Goal: Complete application form: Complete application form

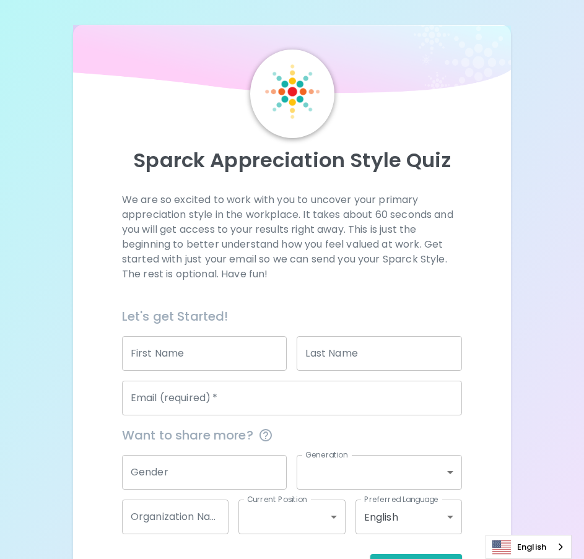
click at [174, 356] on input "First Name" at bounding box center [204, 353] width 165 height 35
type input "Natchaya"
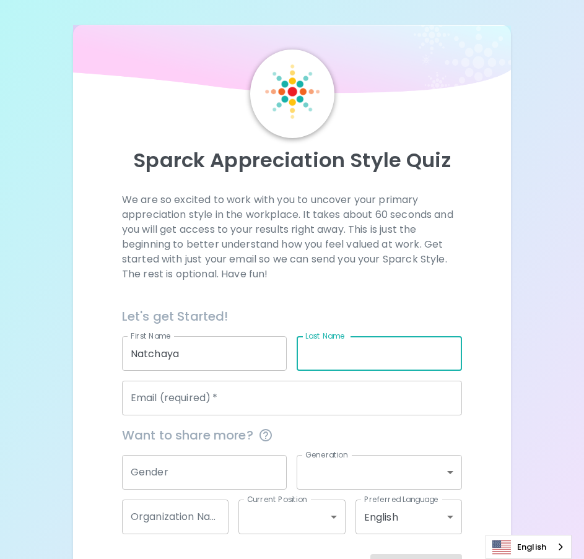
click at [320, 356] on input "Last Name" at bounding box center [378, 353] width 165 height 35
type input "Murachai"
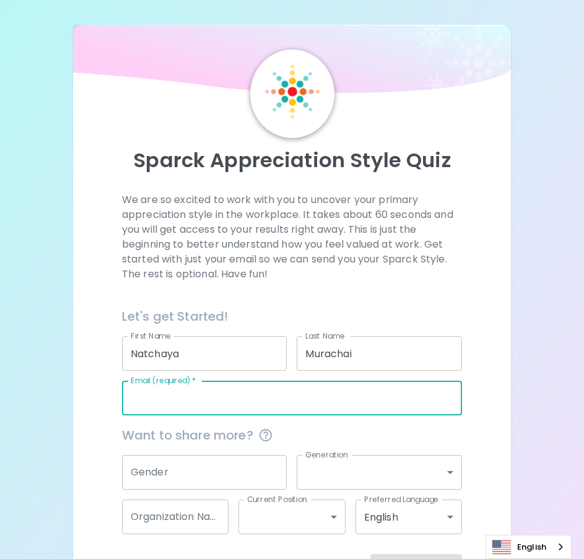
click at [242, 401] on input "Email (required)   *" at bounding box center [292, 398] width 340 height 35
type input "[EMAIL_ADDRESS][DOMAIN_NAME]"
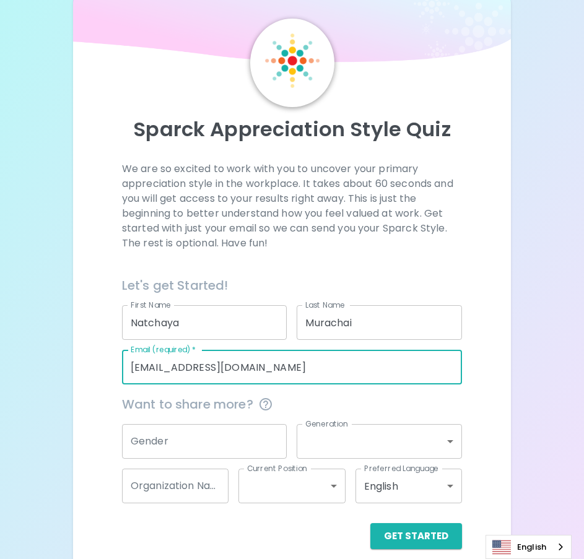
scroll to position [46, 0]
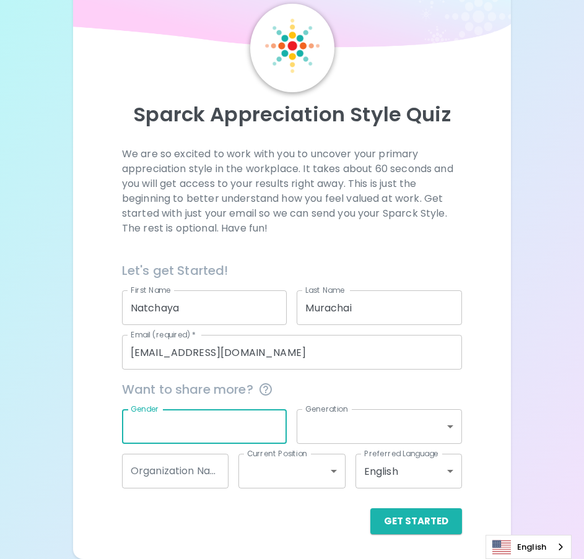
click at [181, 428] on input "Gender" at bounding box center [204, 426] width 165 height 35
click at [380, 392] on span "Want to share more?" at bounding box center [292, 389] width 340 height 20
click at [274, 531] on div "Get Started" at bounding box center [292, 521] width 340 height 26
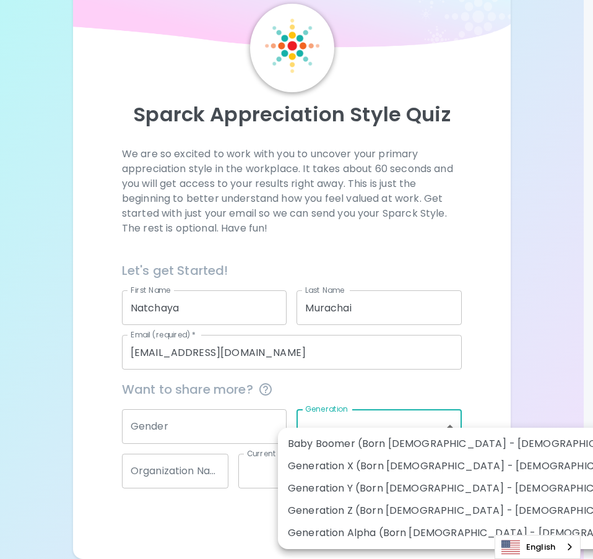
click at [382, 428] on body "Sparck Appreciation Style Quiz We are so excited to work with you to uncover yo…" at bounding box center [296, 256] width 593 height 605
click at [418, 382] on div at bounding box center [296, 279] width 593 height 559
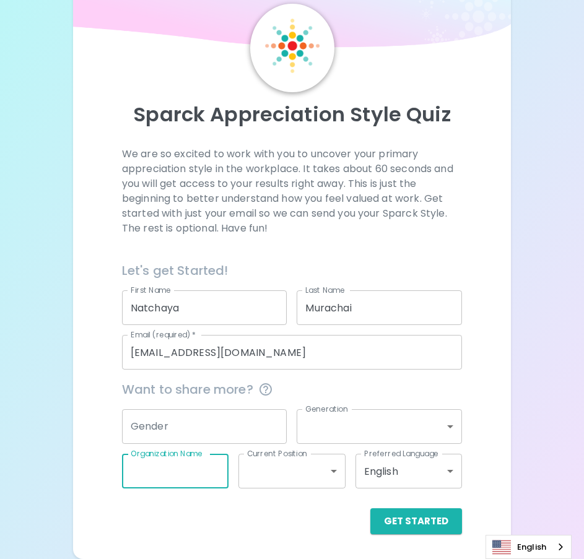
click at [167, 474] on input "Organization Name" at bounding box center [175, 471] width 106 height 35
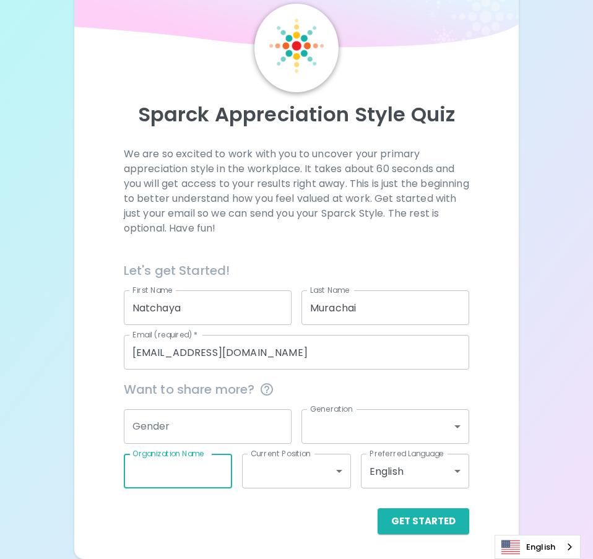
click at [336, 471] on body "Sparck Appreciation Style Quiz We are so excited to work with you to uncover yo…" at bounding box center [296, 256] width 593 height 605
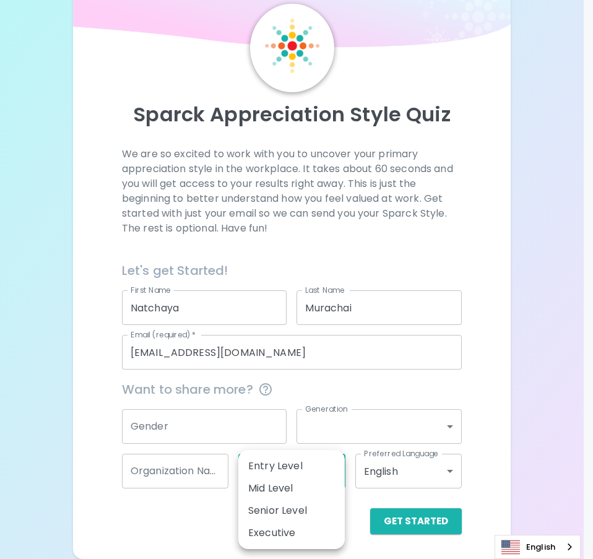
click at [96, 448] on div at bounding box center [296, 279] width 593 height 559
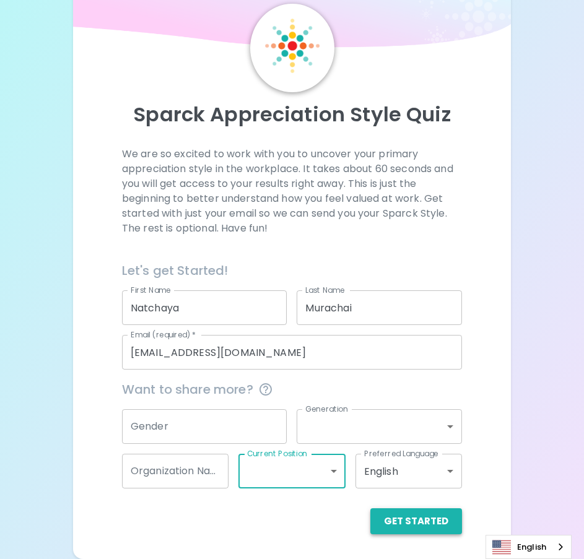
click at [431, 516] on button "Get Started" at bounding box center [416, 521] width 92 height 26
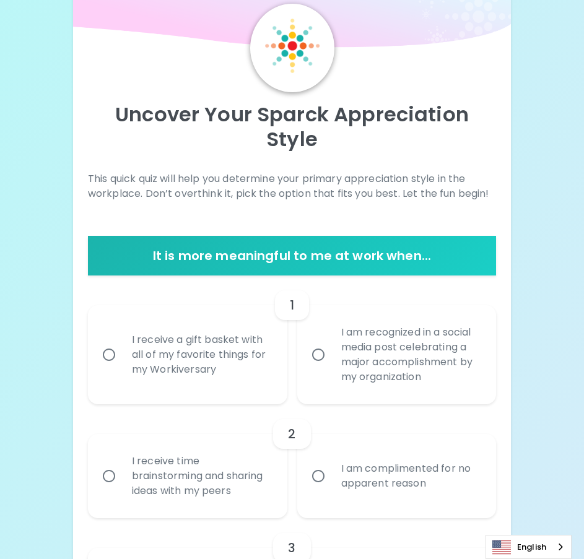
click at [113, 342] on input "I receive a gift basket with all of my favorite things for my Workiversary" at bounding box center [109, 355] width 26 height 26
radio input "true"
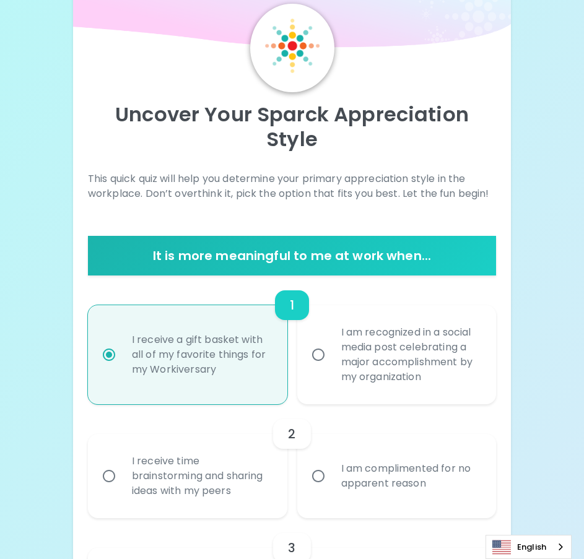
scroll to position [145, 0]
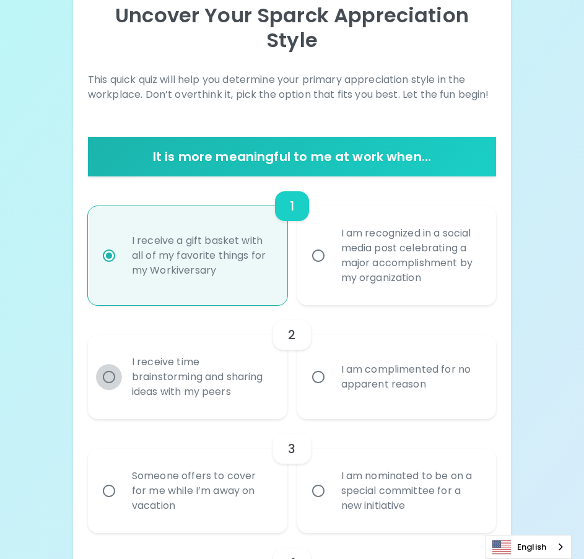
click at [116, 364] on input "I receive time brainstorming and sharing ideas with my peers" at bounding box center [109, 377] width 26 height 26
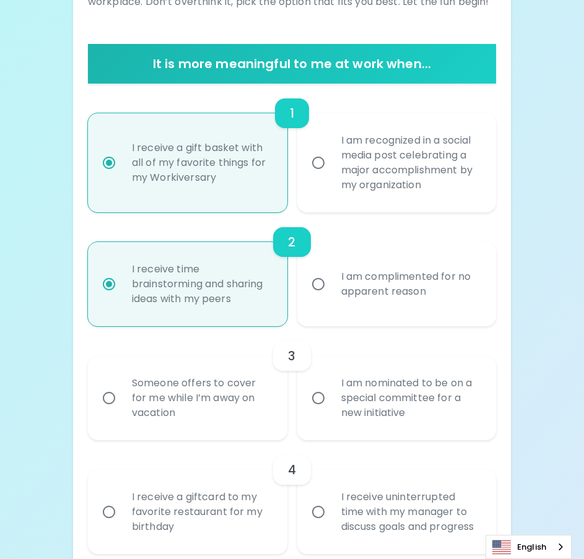
scroll to position [244, 0]
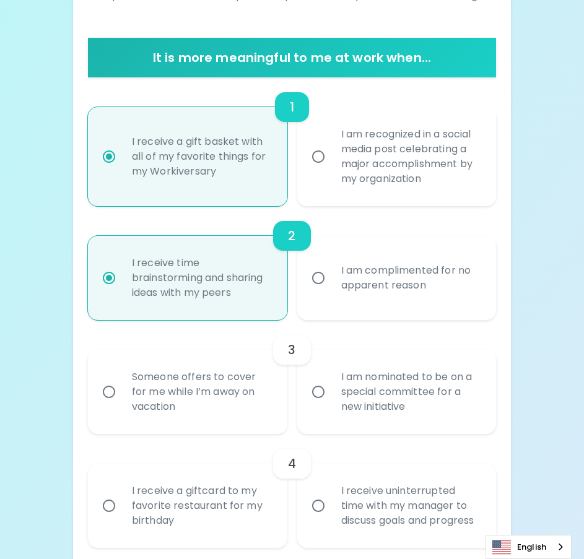
radio input "true"
click at [103, 379] on input "Someone offers to cover for me while I’m away on vacation" at bounding box center [109, 392] width 26 height 26
radio input "false"
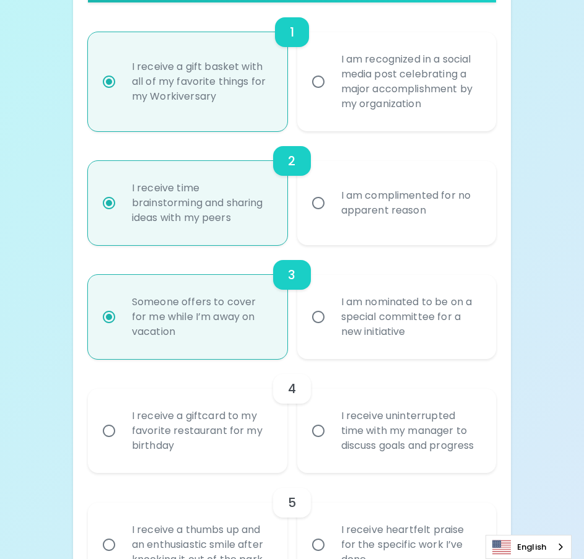
scroll to position [343, 0]
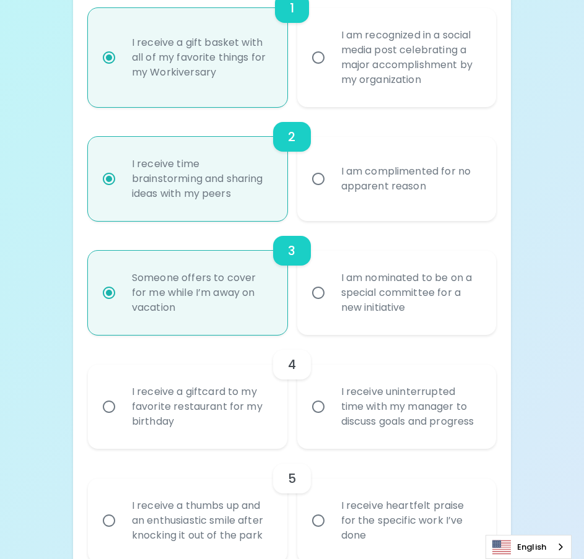
radio input "true"
click at [340, 391] on div "I receive uninterrupted time with my manager to discuss goals and progress" at bounding box center [410, 406] width 158 height 74
click at [331, 394] on input "I receive uninterrupted time with my manager to discuss goals and progress" at bounding box center [318, 407] width 26 height 26
radio input "false"
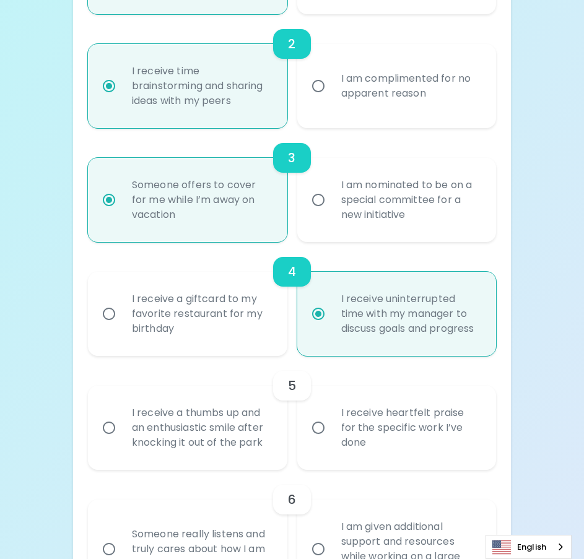
scroll to position [442, 0]
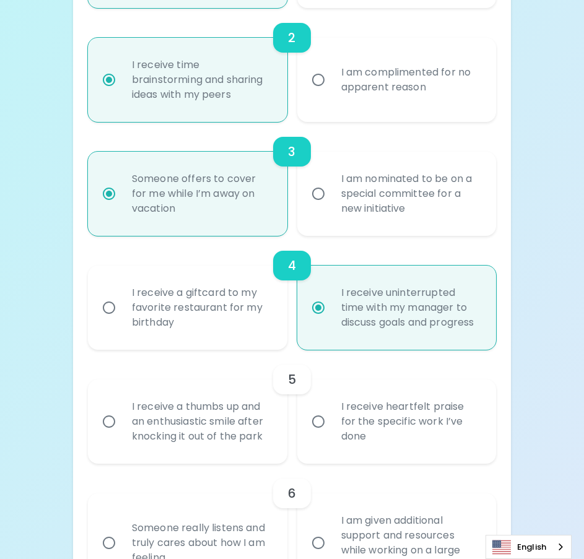
radio input "true"
click at [317, 408] on input "I receive heartfelt praise for the specific work I’ve done" at bounding box center [318, 421] width 26 height 26
radio input "false"
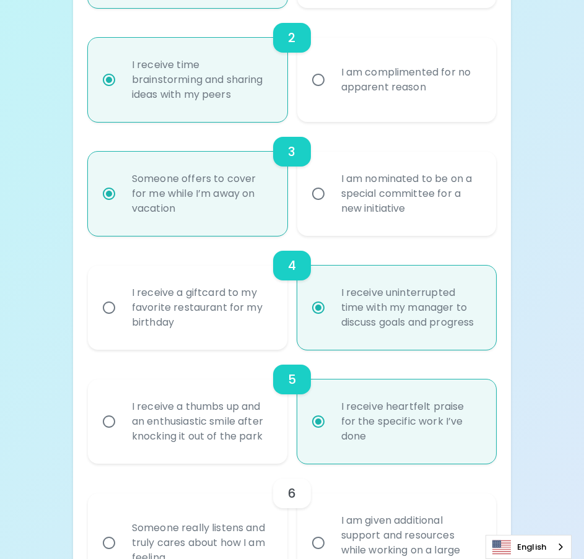
scroll to position [541, 0]
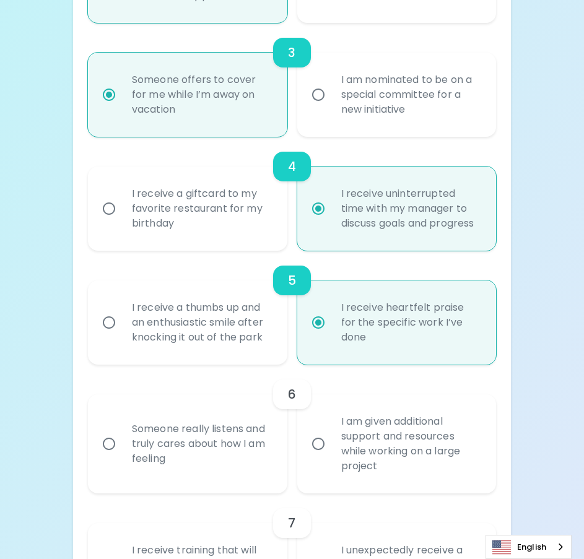
radio input "true"
click at [332, 423] on div "I am given additional support and resources while working on a large project" at bounding box center [410, 443] width 158 height 89
click at [331, 431] on input "I am given additional support and resources while working on a large project" at bounding box center [318, 444] width 26 height 26
radio input "false"
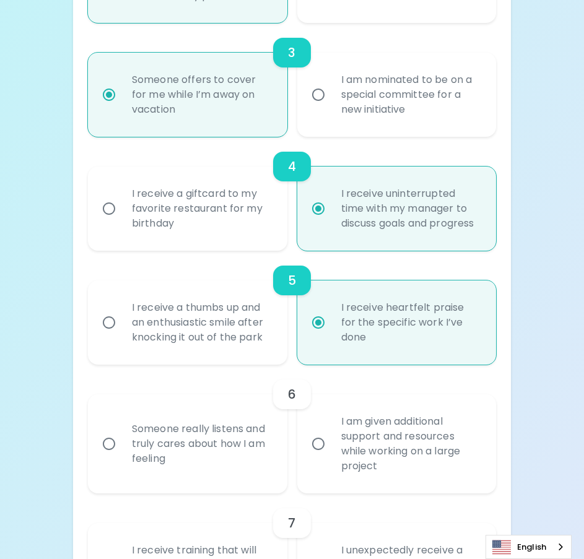
radio input "false"
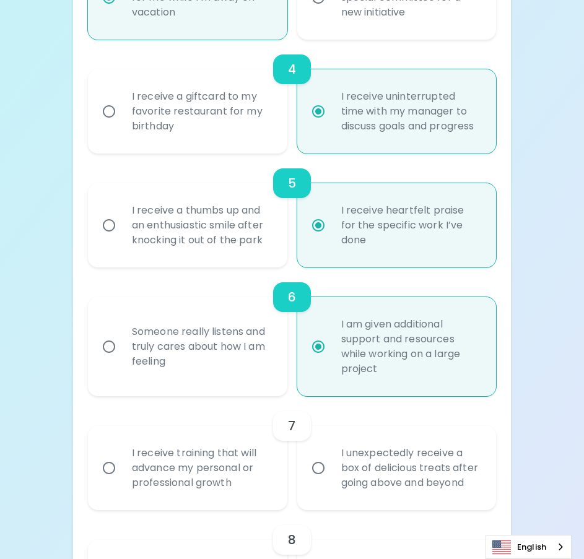
scroll to position [640, 0]
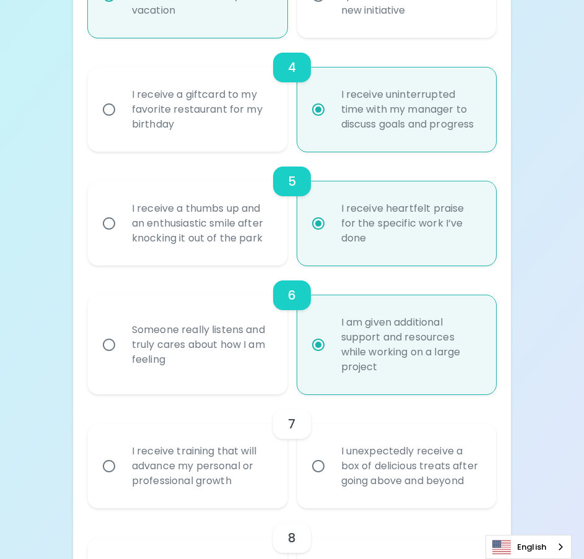
radio input "true"
click at [110, 453] on input "I receive training that will advance my personal or professional growth" at bounding box center [109, 466] width 26 height 26
radio input "false"
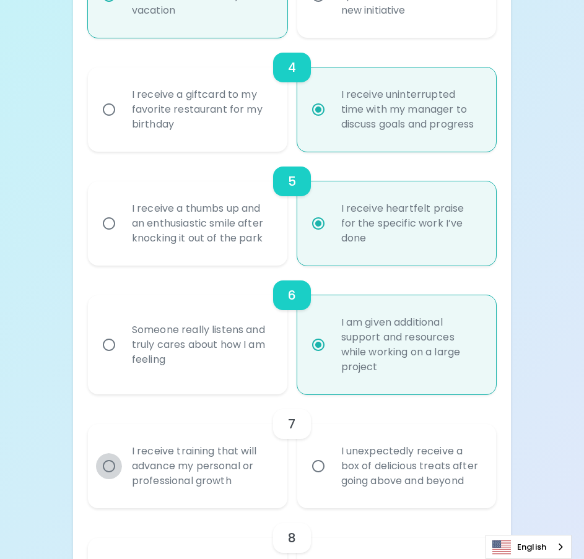
radio input "false"
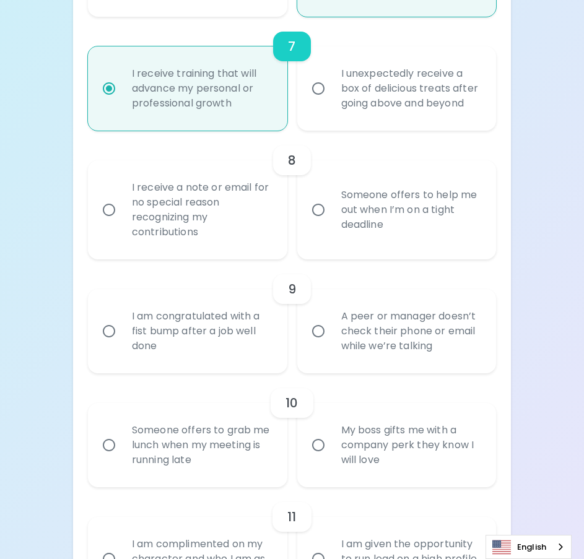
scroll to position [1048, 0]
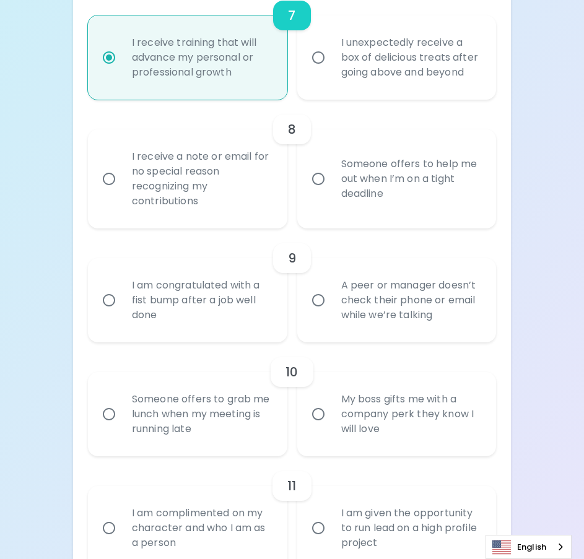
radio input "true"
click at [321, 166] on input "Someone offers to help me out when I’m on a tight deadline" at bounding box center [318, 179] width 26 height 26
radio input "false"
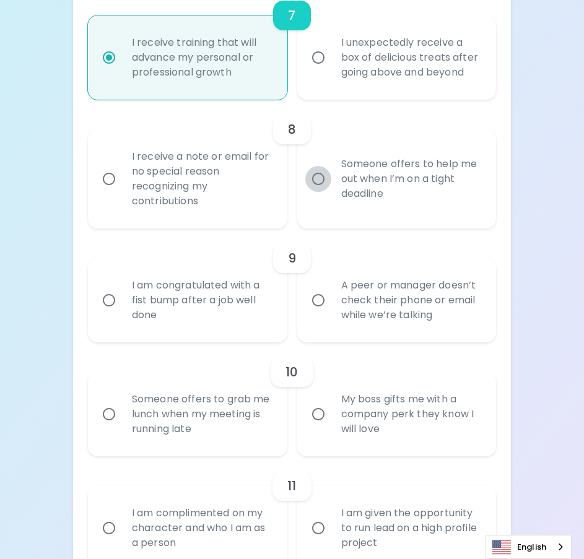
radio input "false"
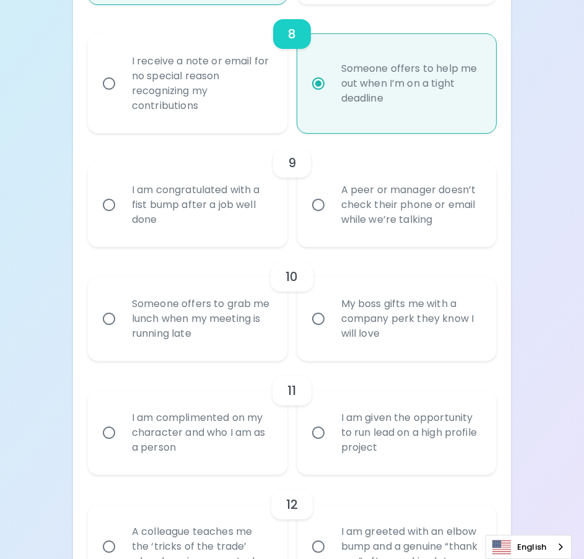
scroll to position [1147, 0]
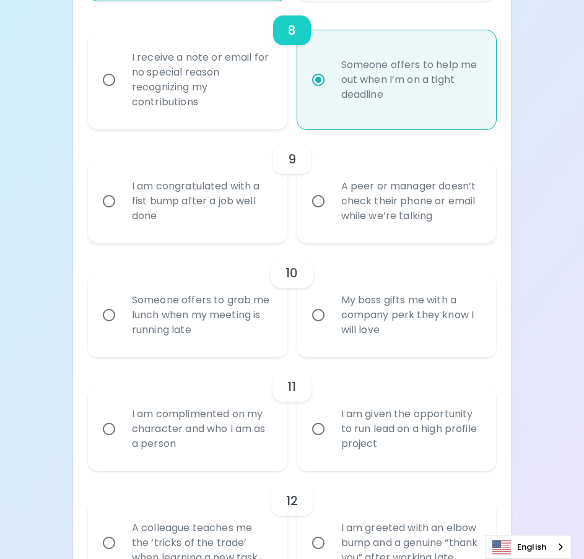
radio input "true"
click at [313, 188] on input "A peer or manager doesn’t check their phone or email while we’re talking" at bounding box center [318, 201] width 26 height 26
radio input "false"
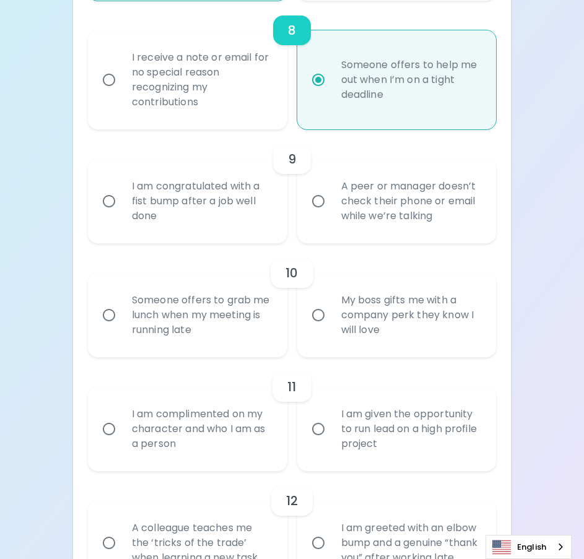
radio input "false"
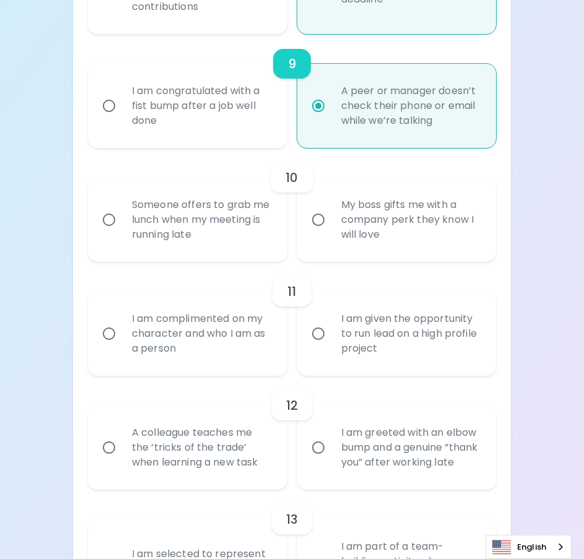
scroll to position [1246, 0]
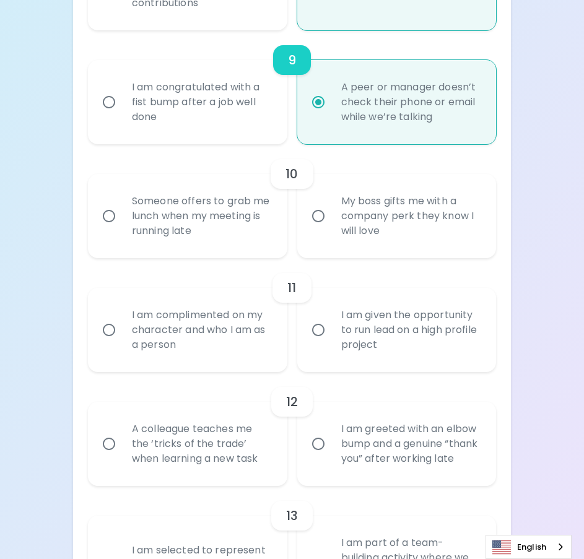
radio input "true"
click at [329, 203] on input "My boss gifts me with a company perk they know I will love" at bounding box center [318, 216] width 26 height 26
radio input "false"
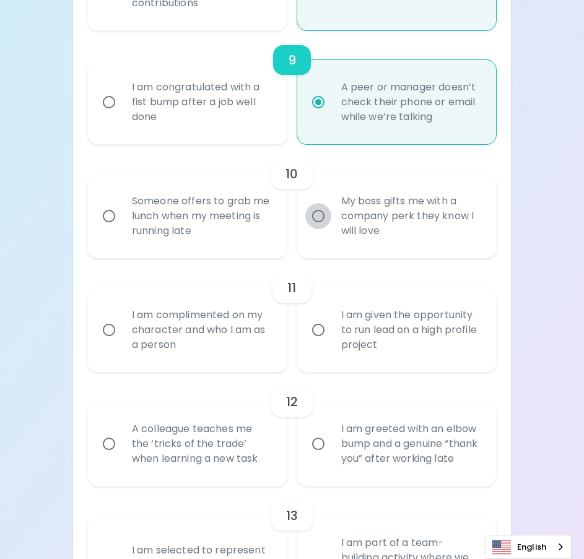
radio input "false"
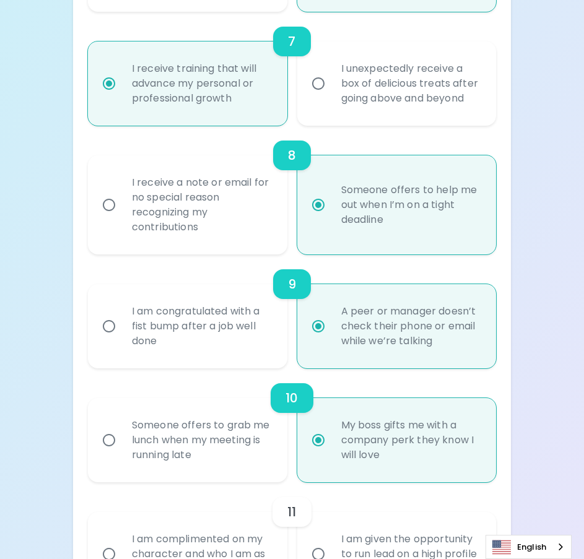
scroll to position [1098, 0]
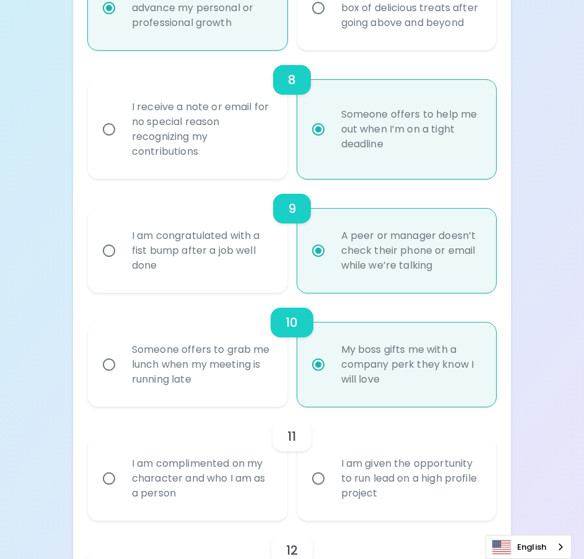
radio input "true"
click at [316, 465] on input "I am given the opportunity to run lead on a high profile project" at bounding box center [318, 478] width 26 height 26
radio input "false"
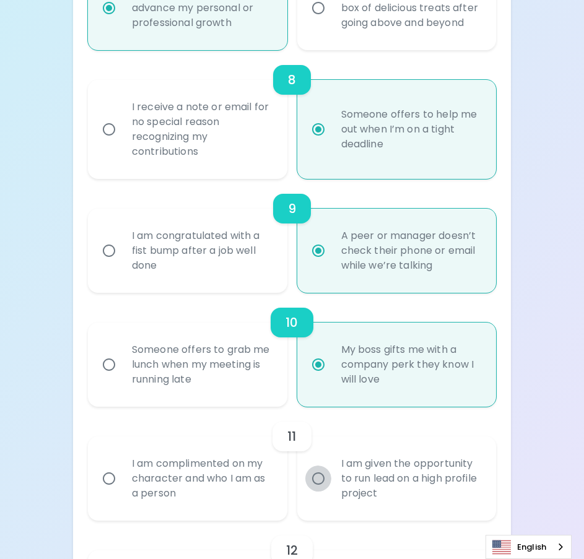
radio input "false"
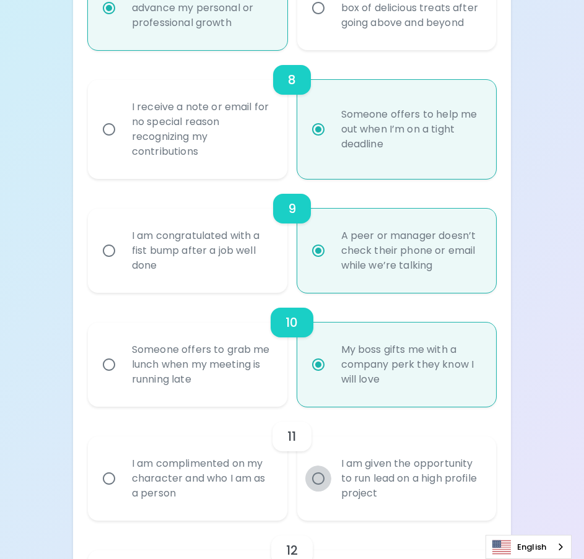
radio input "false"
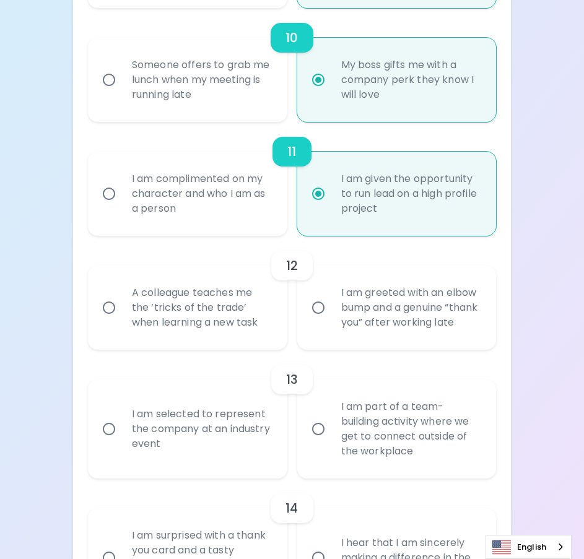
scroll to position [1444, 0]
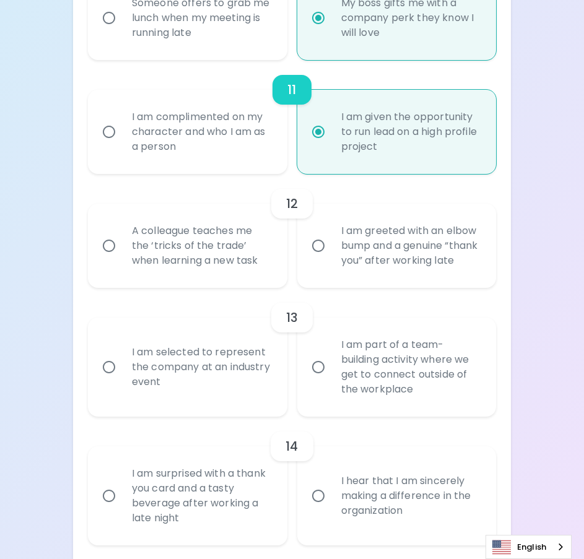
radio input "true"
click at [105, 233] on input "A colleague teaches me the ‘tricks of the trade’ when learning a new task" at bounding box center [109, 246] width 26 height 26
radio input "false"
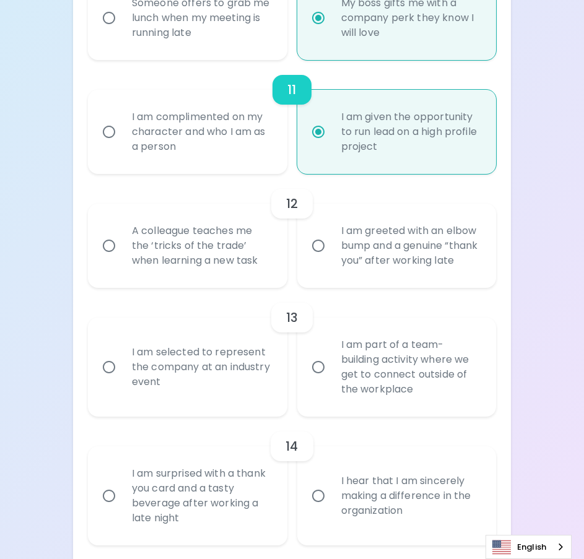
radio input "false"
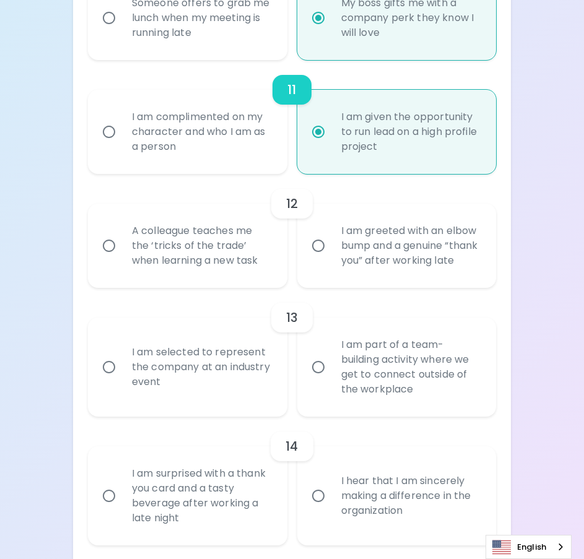
radio input "false"
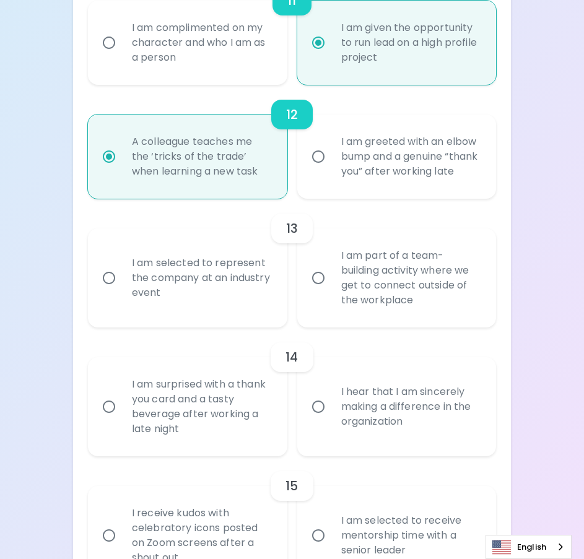
scroll to position [1543, 0]
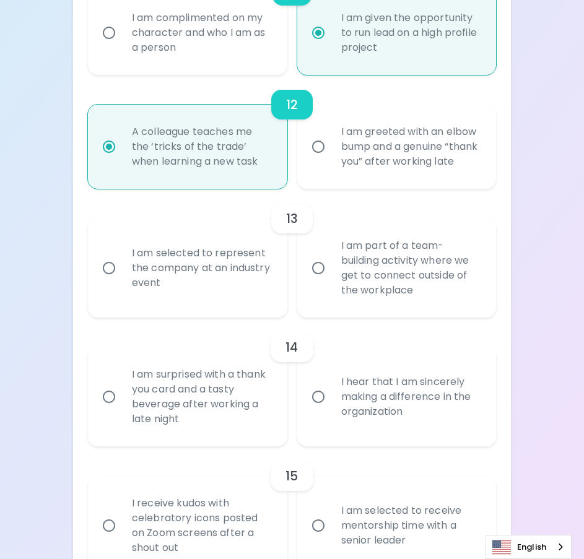
radio input "true"
click at [109, 261] on input "I am selected to represent the company at an industry event" at bounding box center [109, 268] width 26 height 26
radio input "false"
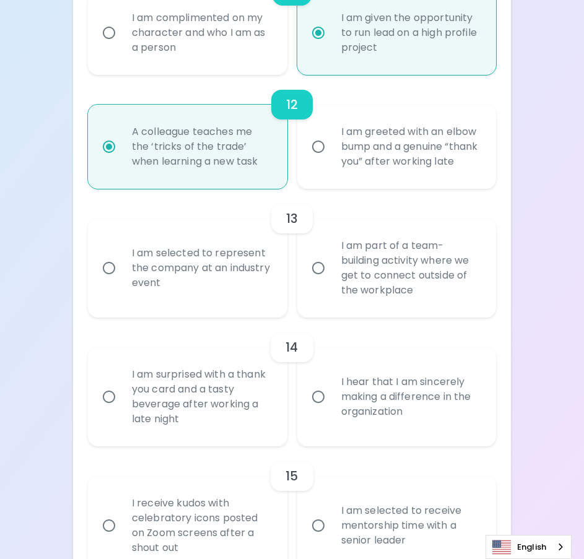
radio input "false"
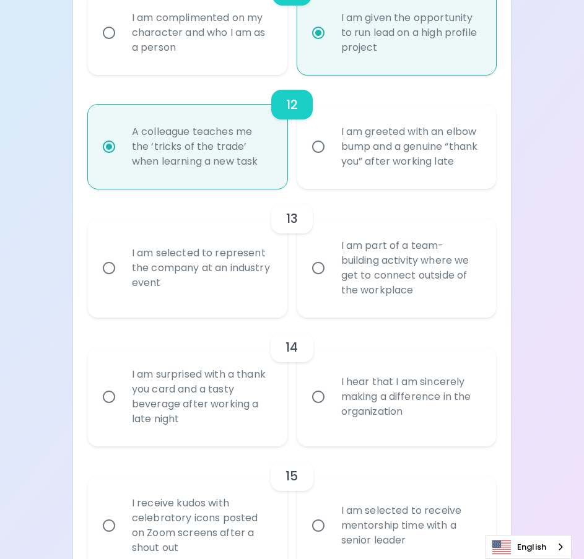
radio input "false"
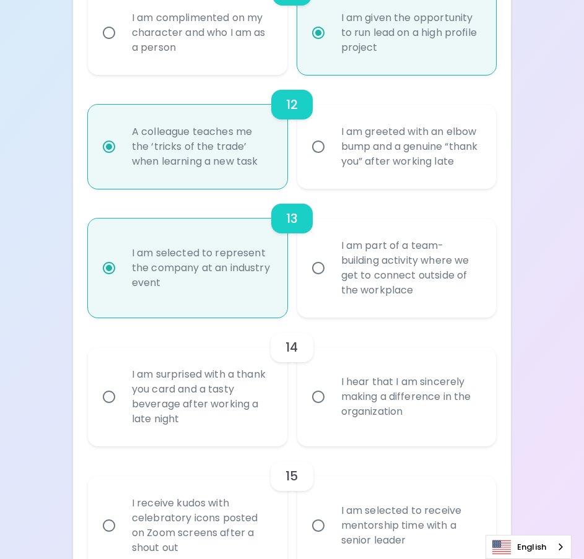
scroll to position [1610, 0]
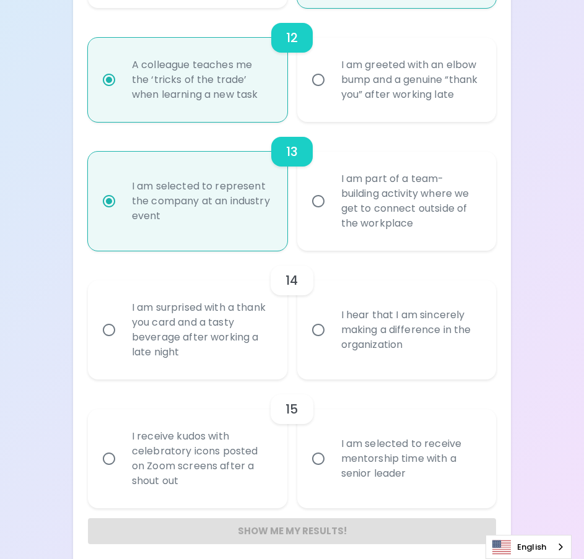
radio input "true"
click at [324, 320] on input "I hear that I am sincerely making a difference in the organization" at bounding box center [318, 330] width 26 height 26
radio input "false"
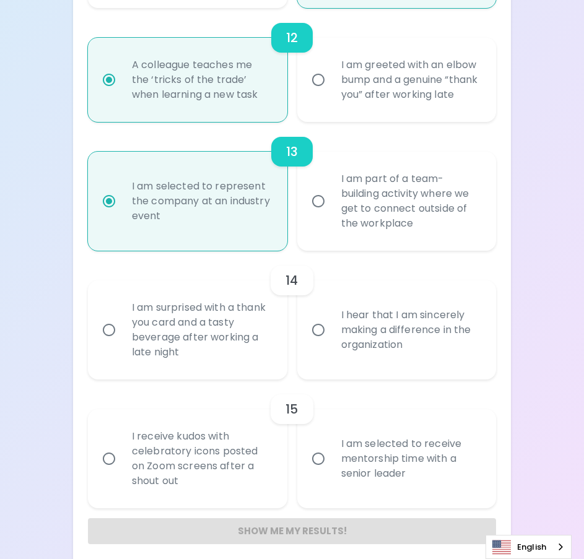
radio input "false"
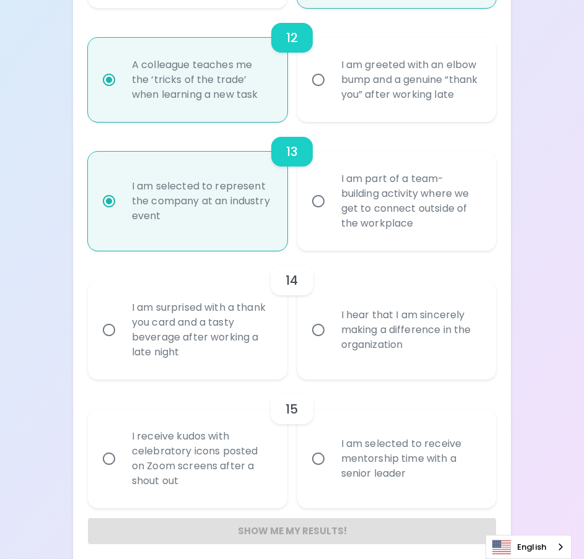
radio input "false"
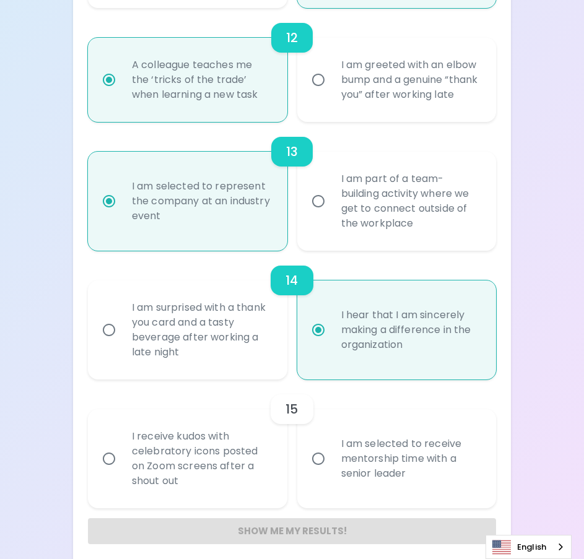
radio input "true"
click at [319, 451] on input "I am selected to receive mentorship time with a senior leader" at bounding box center [318, 459] width 26 height 26
radio input "false"
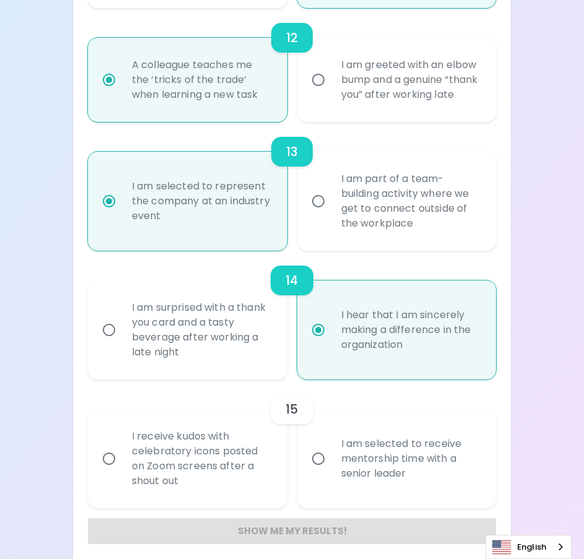
radio input "false"
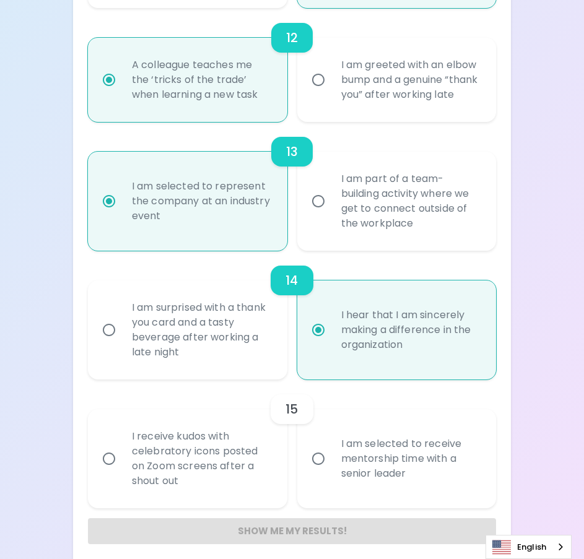
radio input "false"
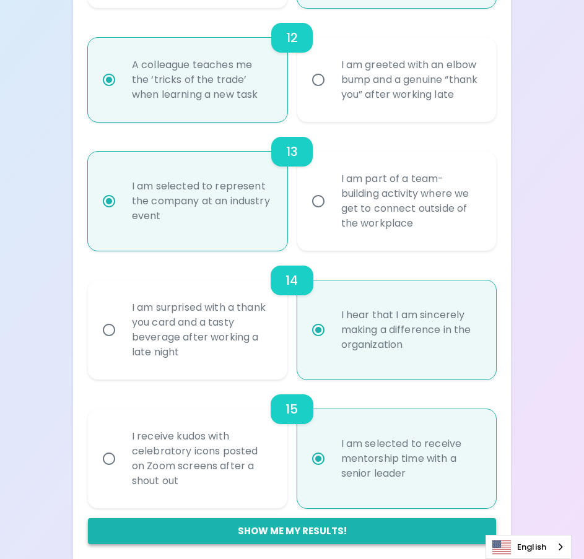
radio input "true"
click at [302, 518] on button "Show me my results!" at bounding box center [292, 531] width 408 height 26
radio input "false"
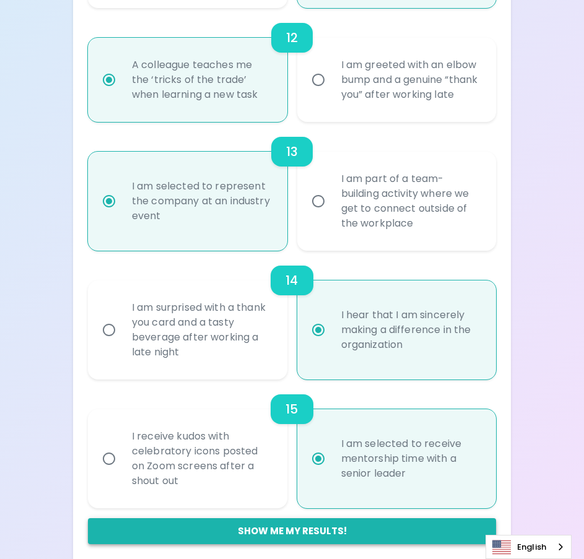
radio input "false"
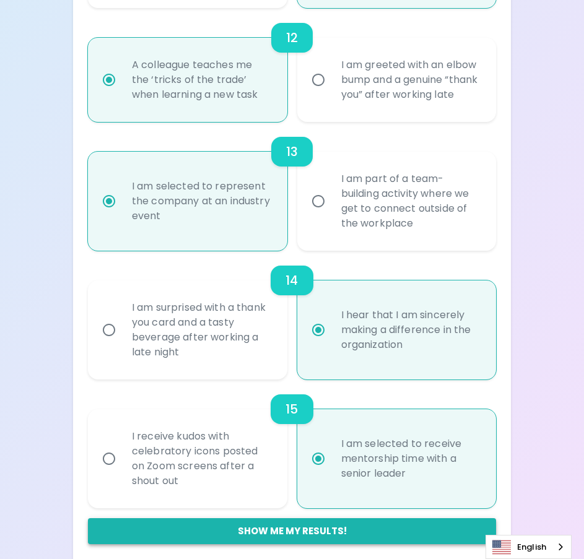
radio input "false"
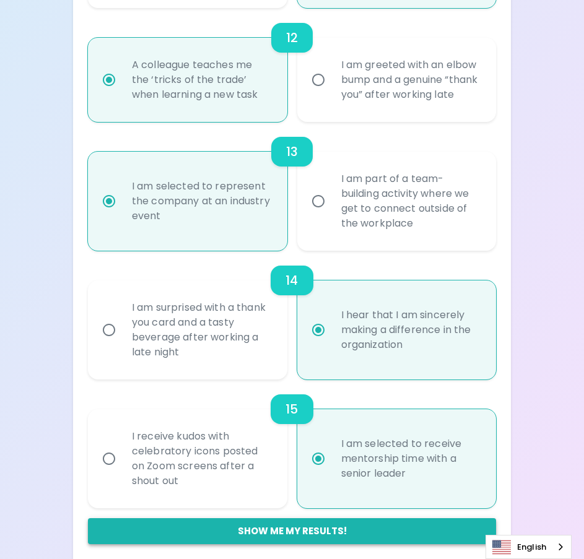
radio input "false"
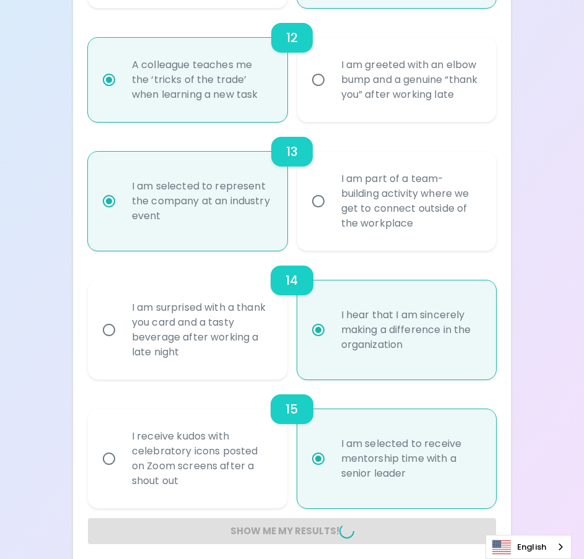
radio input "false"
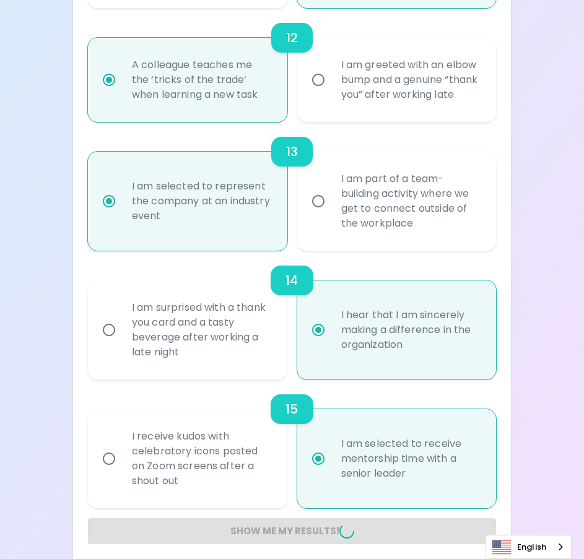
radio input "false"
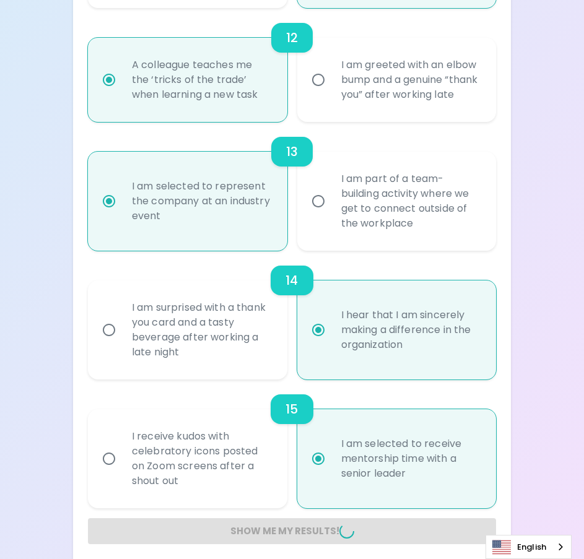
radio input "false"
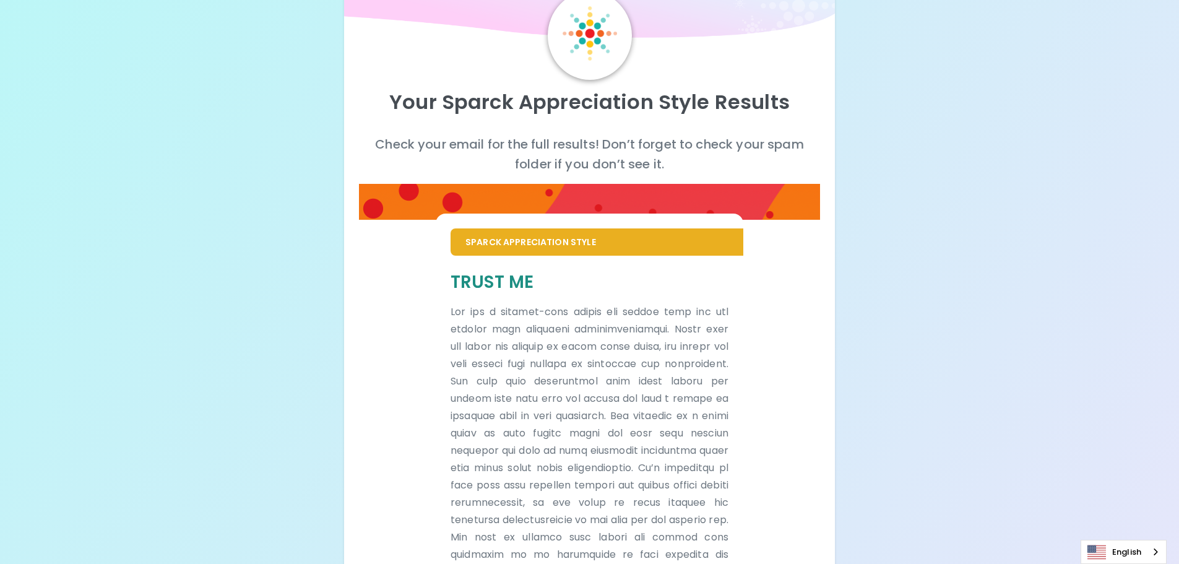
scroll to position [0, 0]
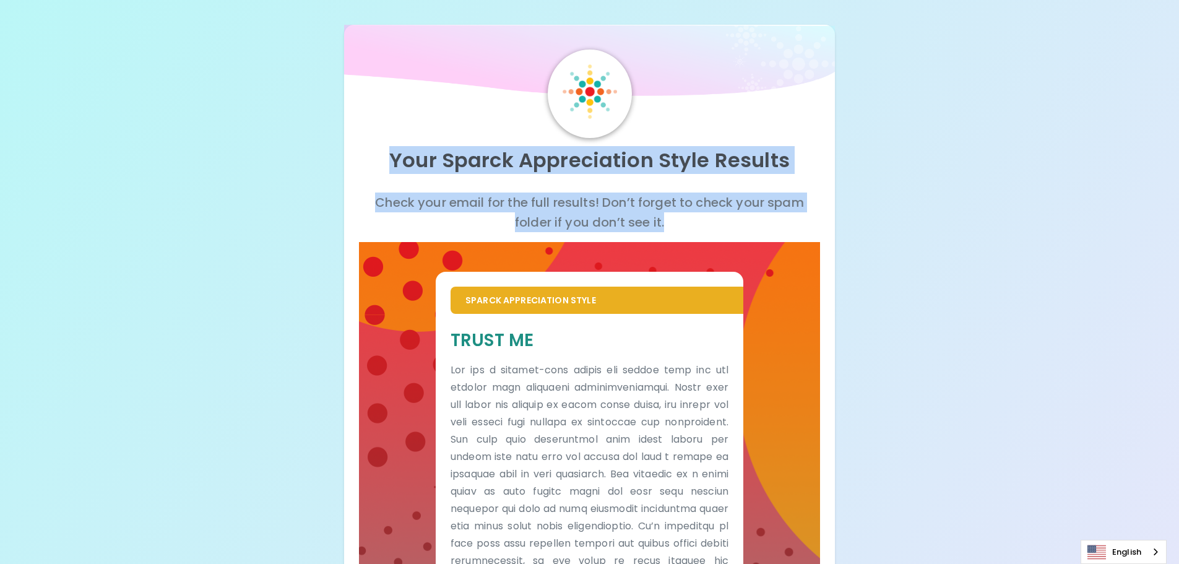
drag, startPoint x: 395, startPoint y: 156, endPoint x: 673, endPoint y: 223, distance: 285.9
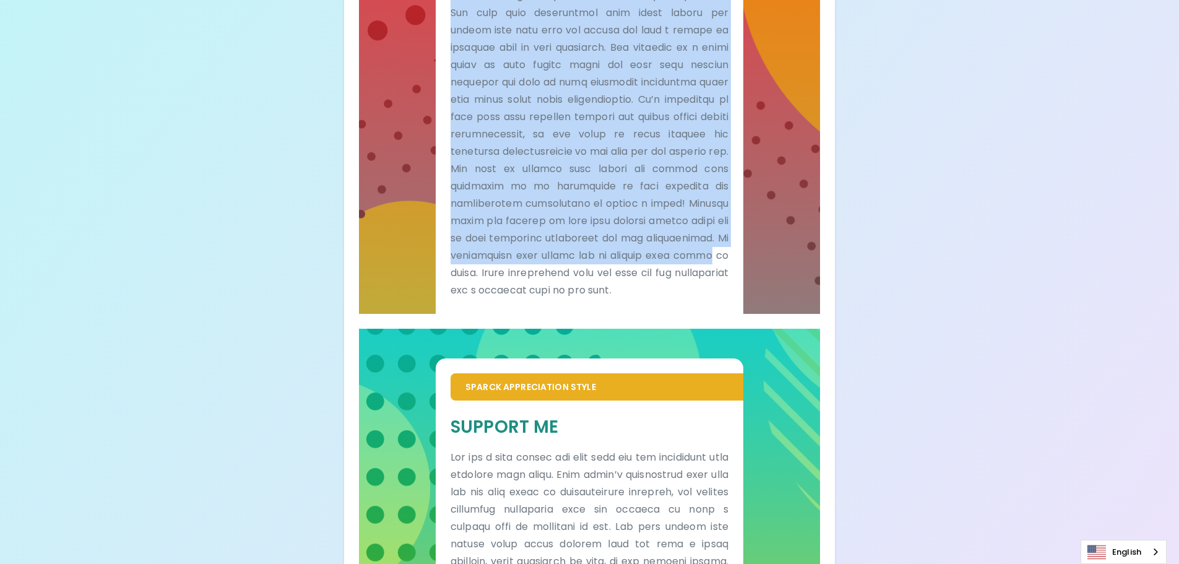
scroll to position [433, 0]
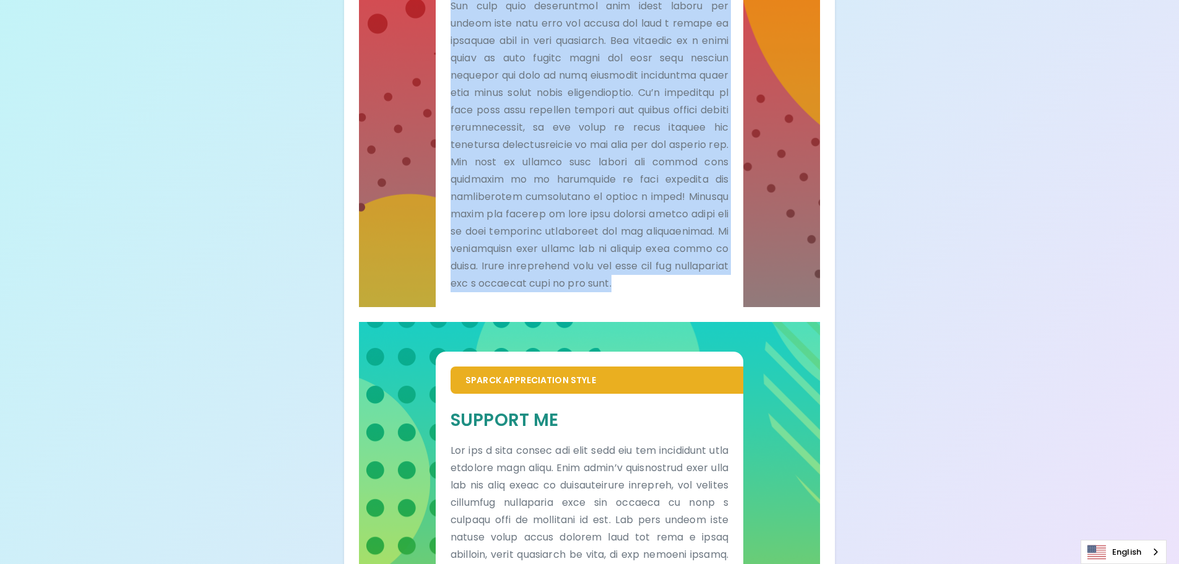
drag, startPoint x: 468, startPoint y: 173, endPoint x: 609, endPoint y: 302, distance: 191.4
click at [583, 302] on div "Sparck Appreciation Style Trust Me" at bounding box center [590, 72] width 308 height 468
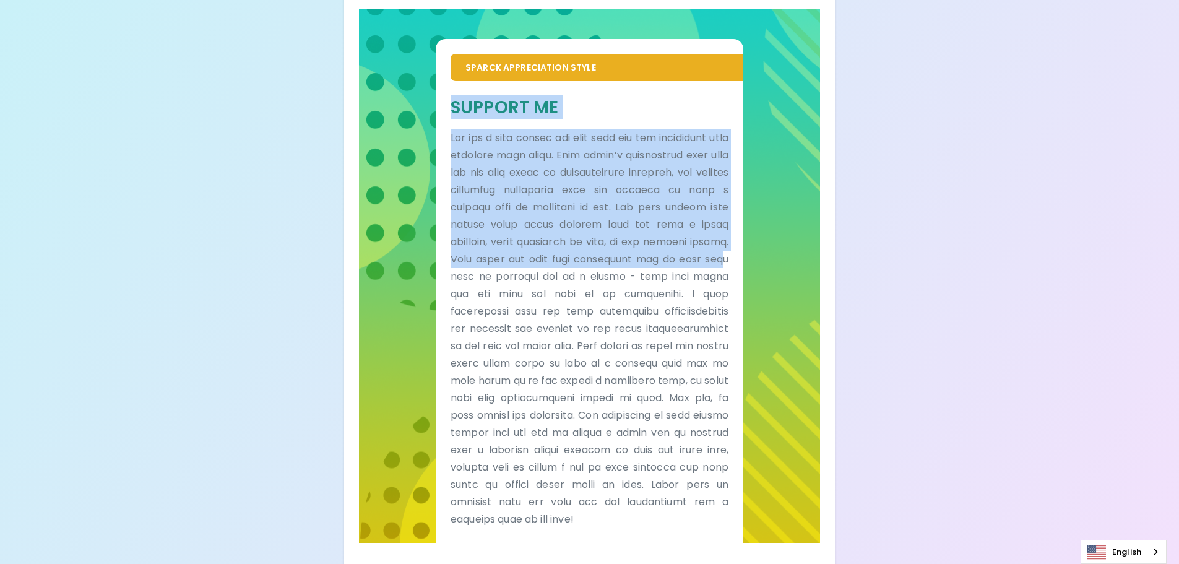
scroll to position [799, 0]
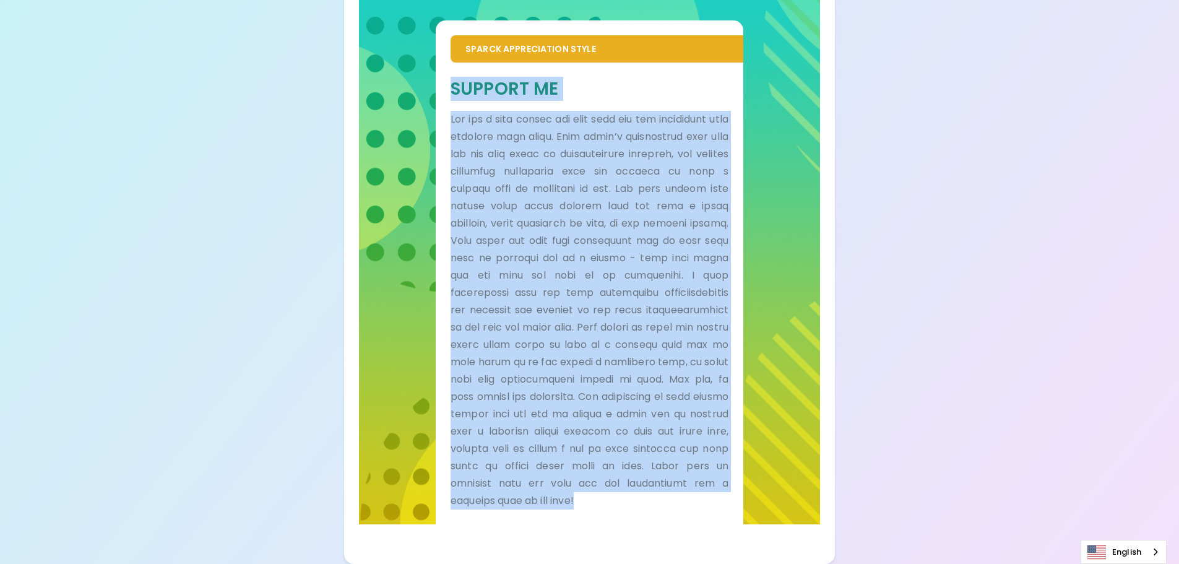
drag, startPoint x: 451, startPoint y: 126, endPoint x: 660, endPoint y: 500, distance: 428.8
click at [583, 506] on div "Support Me" at bounding box center [589, 292] width 278 height 431
click at [583, 185] on p at bounding box center [589, 310] width 278 height 398
drag, startPoint x: 397, startPoint y: 162, endPoint x: 634, endPoint y: 519, distance: 428.5
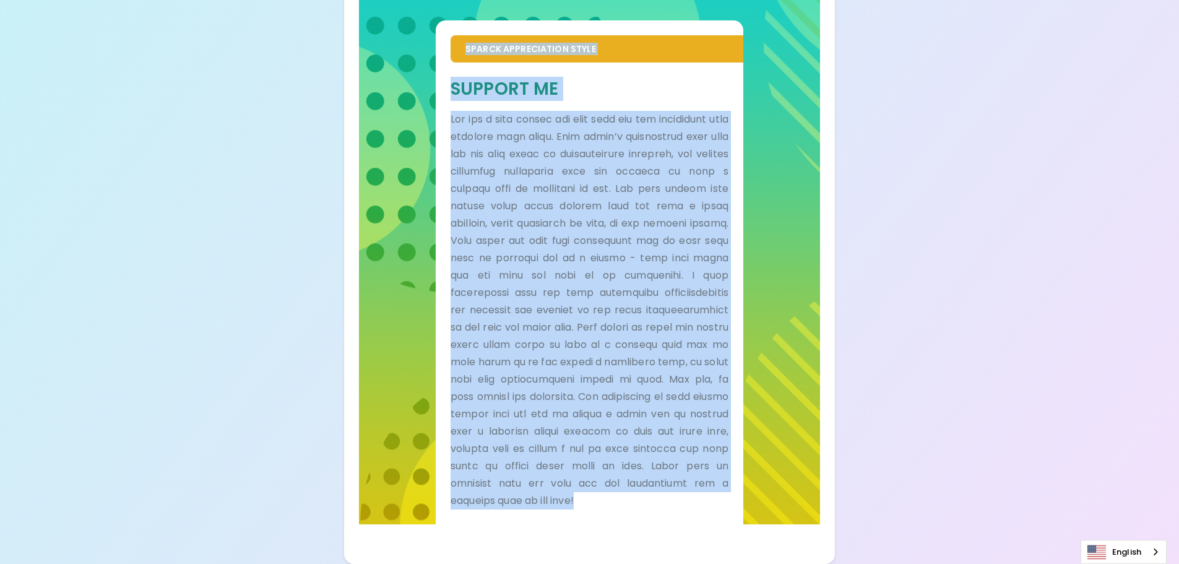
copy div "Lore Ipsumd Sitametconse Adipi Elitsed Doeiu temp incid utl etd magn aliquae! A…"
